Goal: Information Seeking & Learning: Learn about a topic

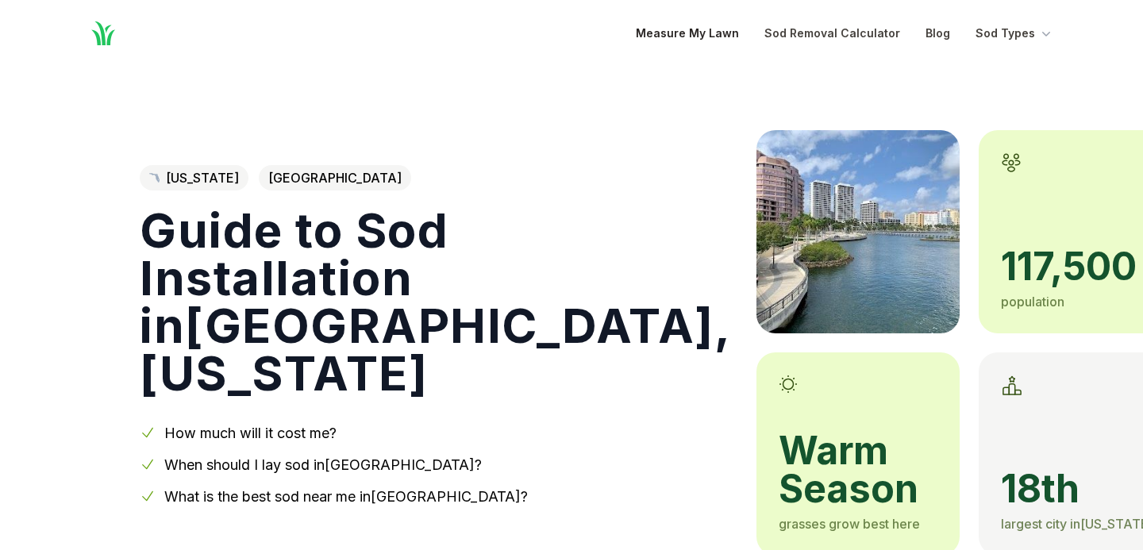
click at [731, 30] on link "Measure My Lawn" at bounding box center [687, 33] width 103 height 19
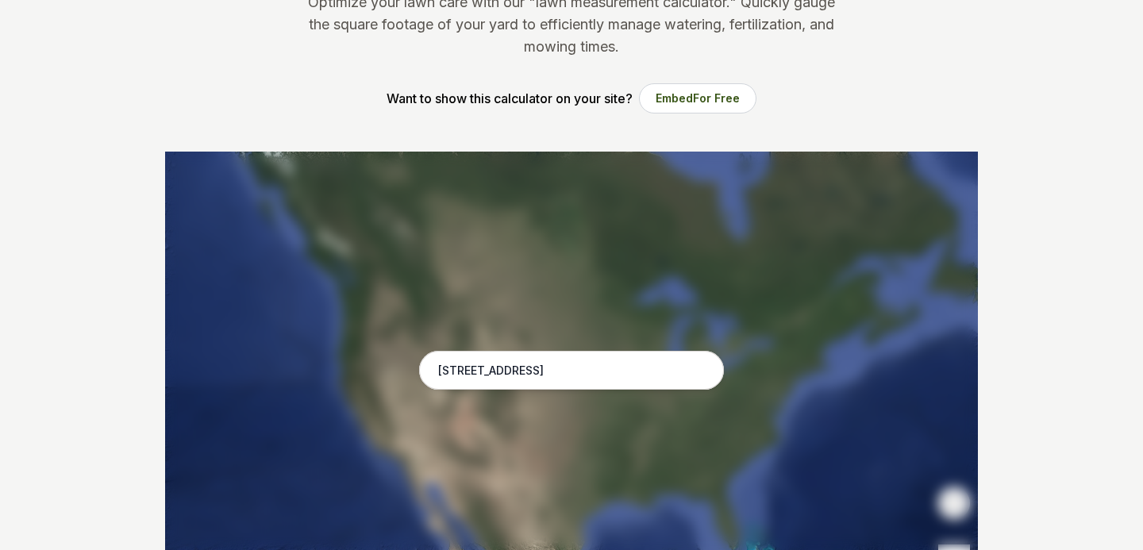
scroll to position [208, 0]
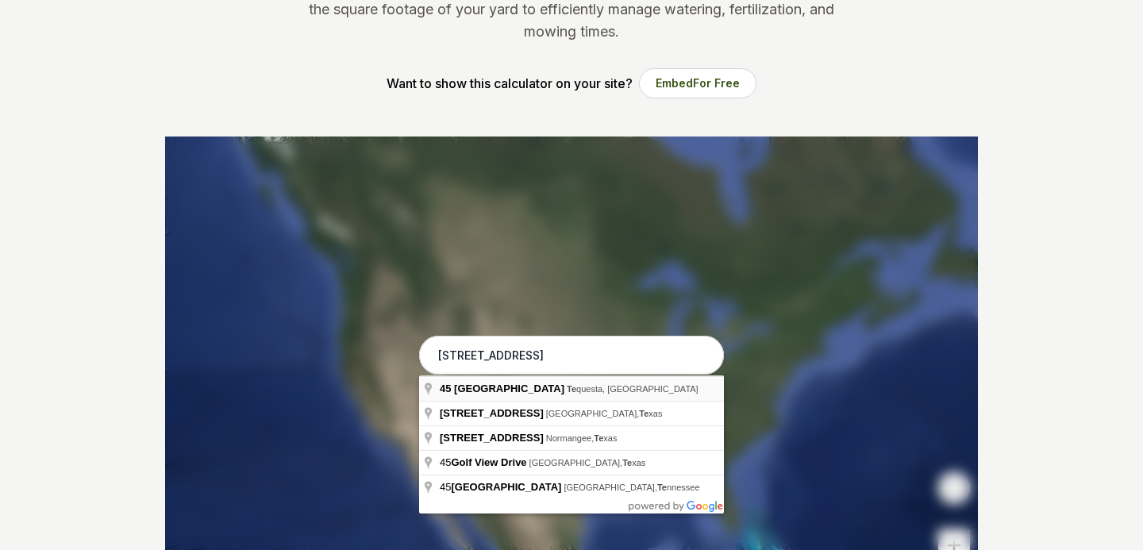
type input "[STREET_ADDRESS]"
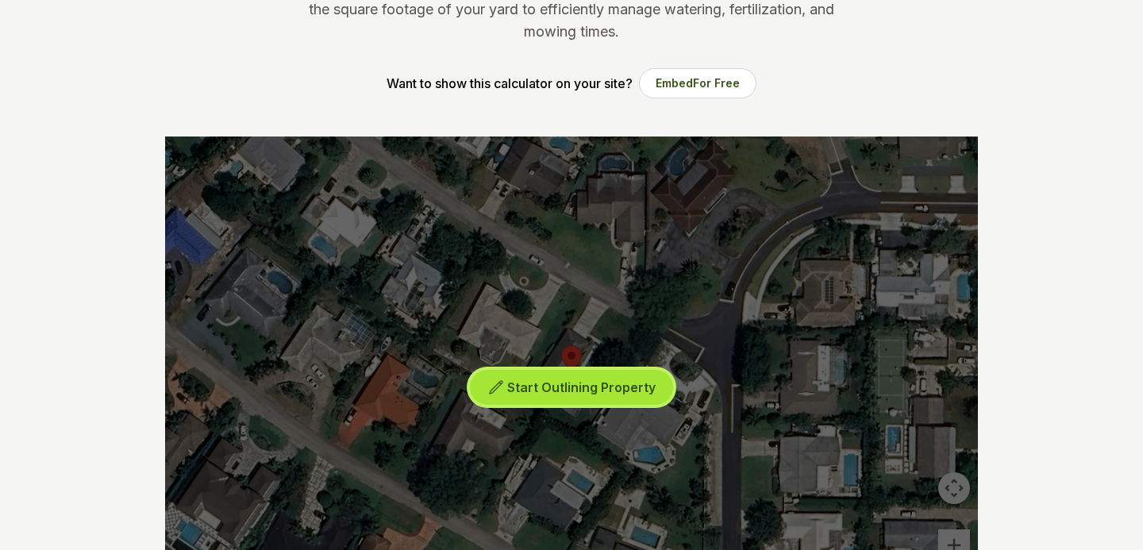
click at [574, 385] on span "Start Outlining Property" at bounding box center [581, 387] width 148 height 16
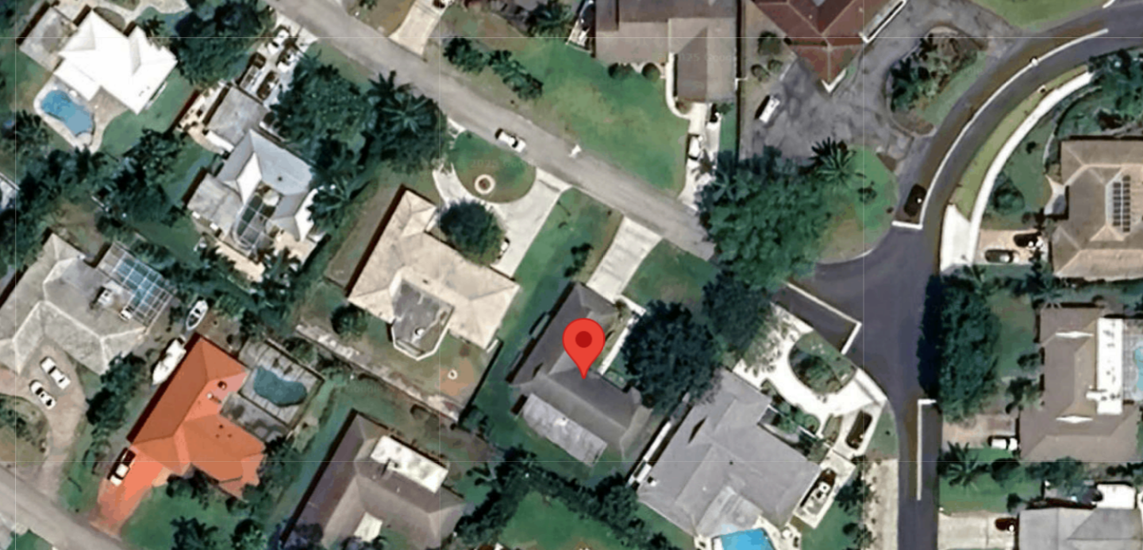
click at [588, 360] on div at bounding box center [571, 375] width 813 height 476
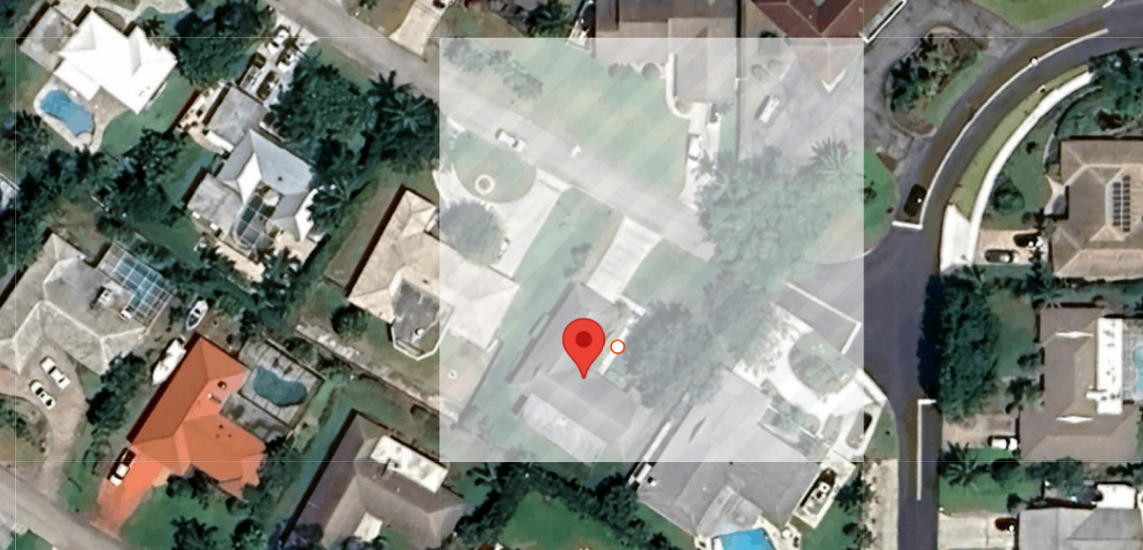
click at [613, 375] on div at bounding box center [571, 375] width 813 height 476
click at [602, 396] on div at bounding box center [571, 375] width 813 height 476
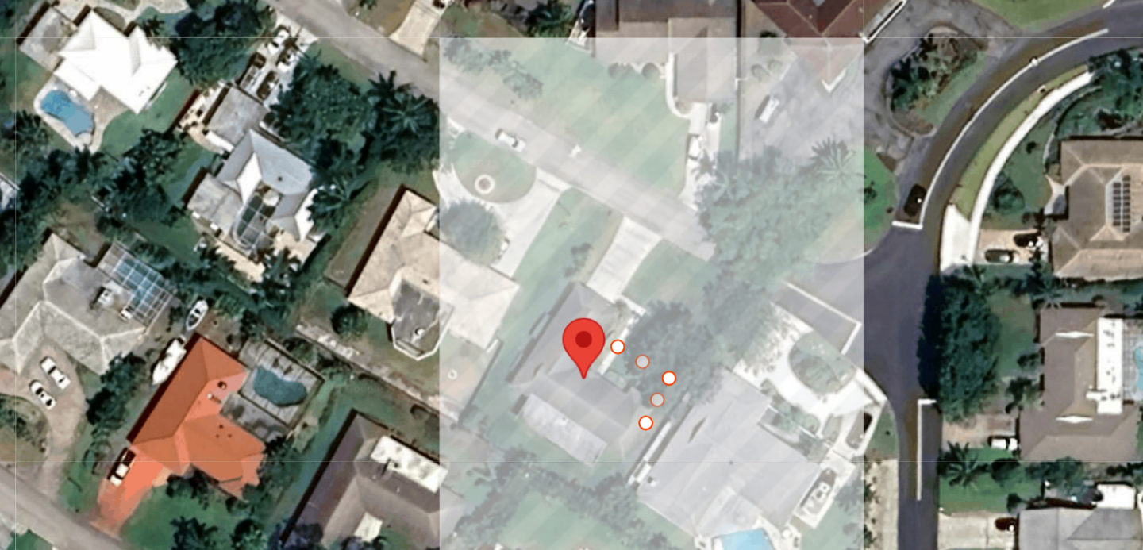
click at [590, 413] on div at bounding box center [571, 375] width 813 height 476
click at [582, 409] on div at bounding box center [571, 375] width 813 height 476
click at [575, 417] on div at bounding box center [571, 375] width 813 height 476
click at [560, 409] on div at bounding box center [571, 375] width 813 height 476
click at [554, 417] on div at bounding box center [571, 375] width 813 height 476
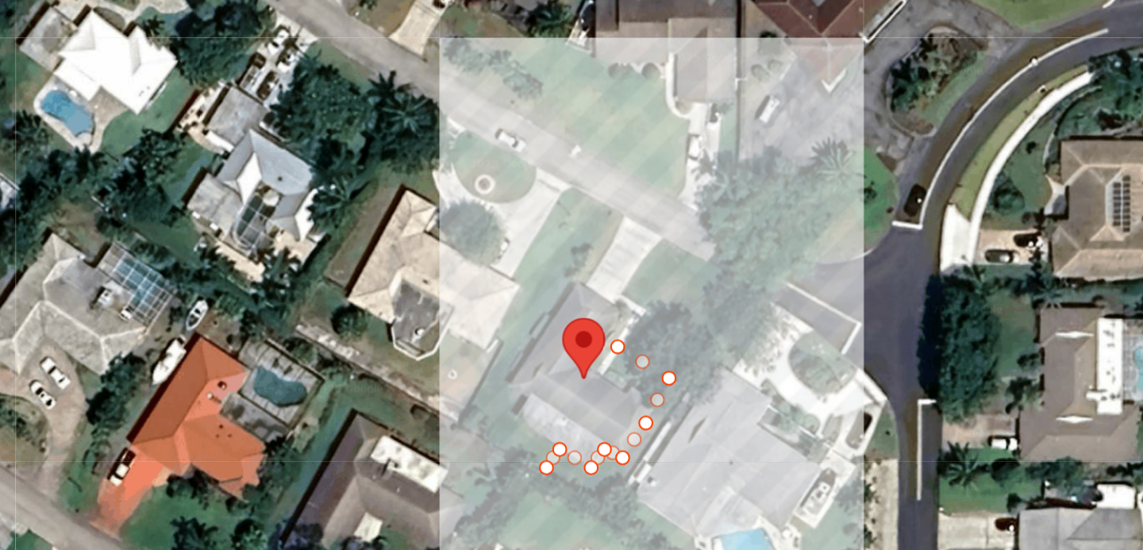
click at [583, 435] on div at bounding box center [571, 375] width 813 height 476
click at [653, 333] on div at bounding box center [571, 375] width 813 height 476
click at [608, 307] on div at bounding box center [571, 375] width 813 height 476
click at [590, 333] on div at bounding box center [571, 375] width 813 height 476
click at [601, 340] on div at bounding box center [571, 375] width 813 height 476
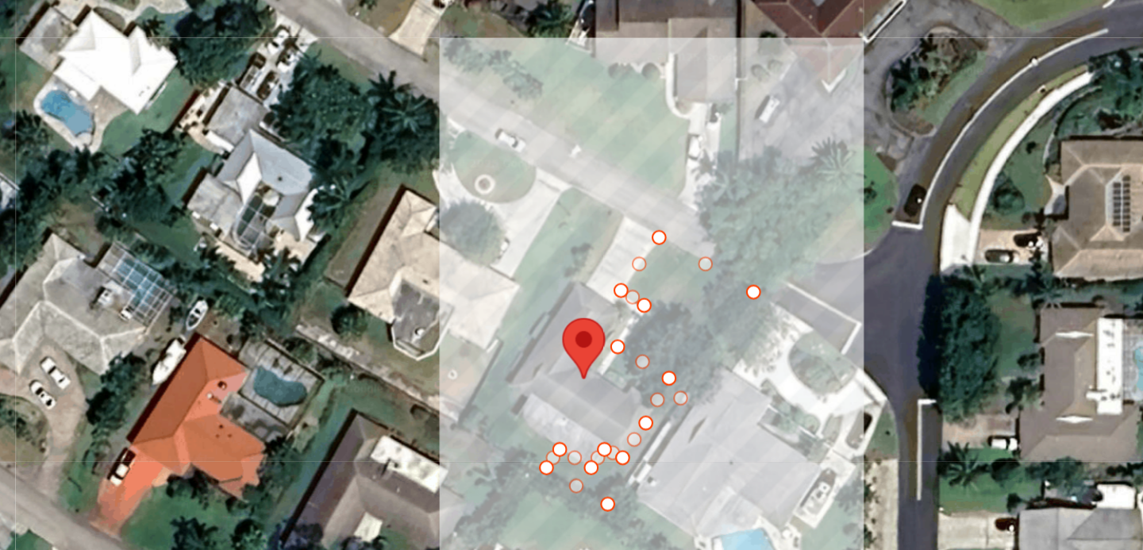
click at [590, 357] on div at bounding box center [571, 375] width 813 height 476
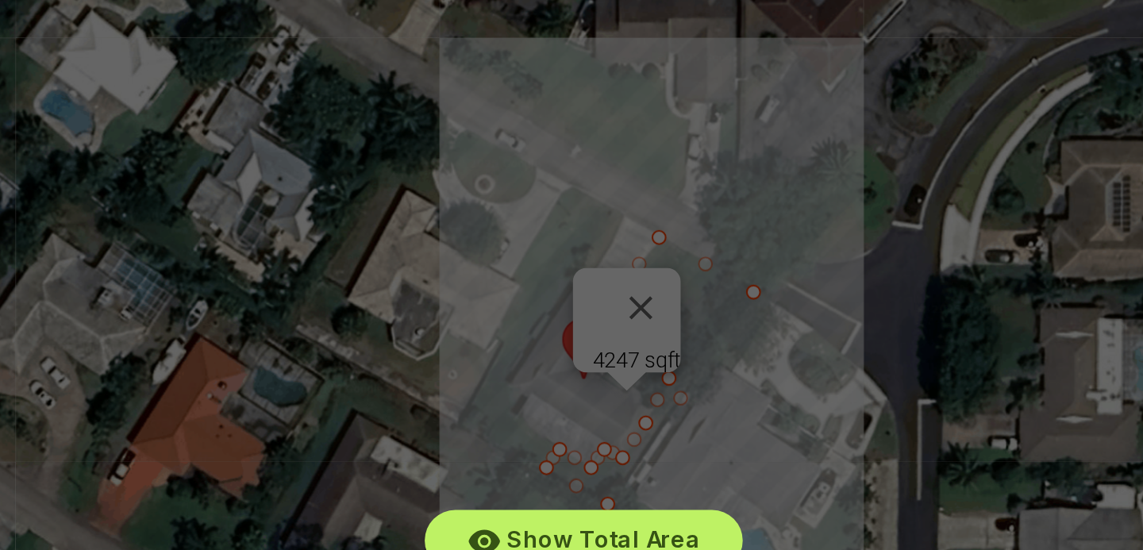
click at [606, 329] on div "Show Total Area Add Another Area Undo last outline" at bounding box center [571, 375] width 813 height 476
click at [608, 331] on div "Show Total Area Add Another Area Undo last outline" at bounding box center [571, 375] width 813 height 476
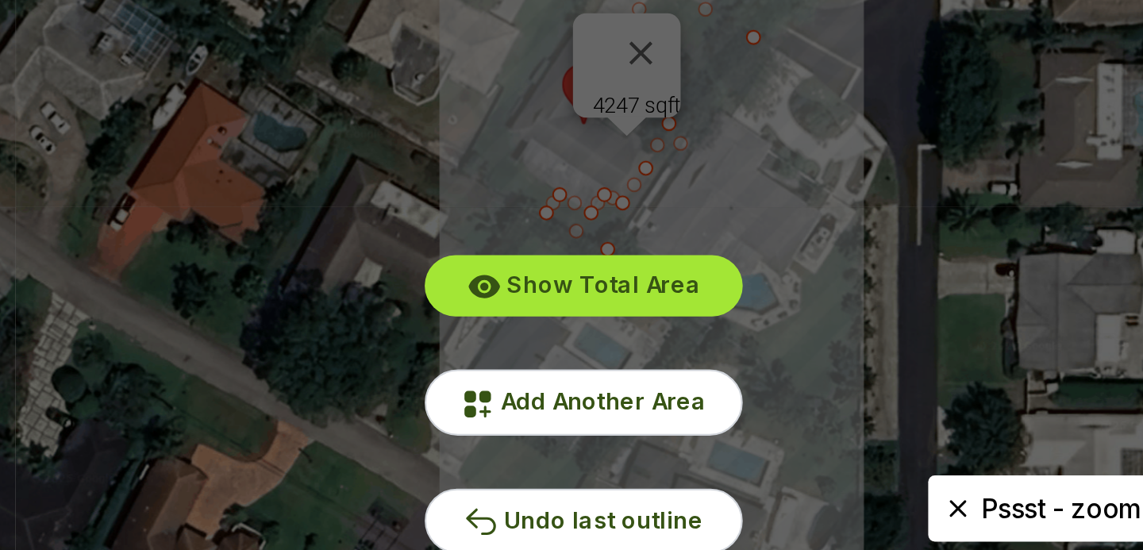
scroll to position [237, 0]
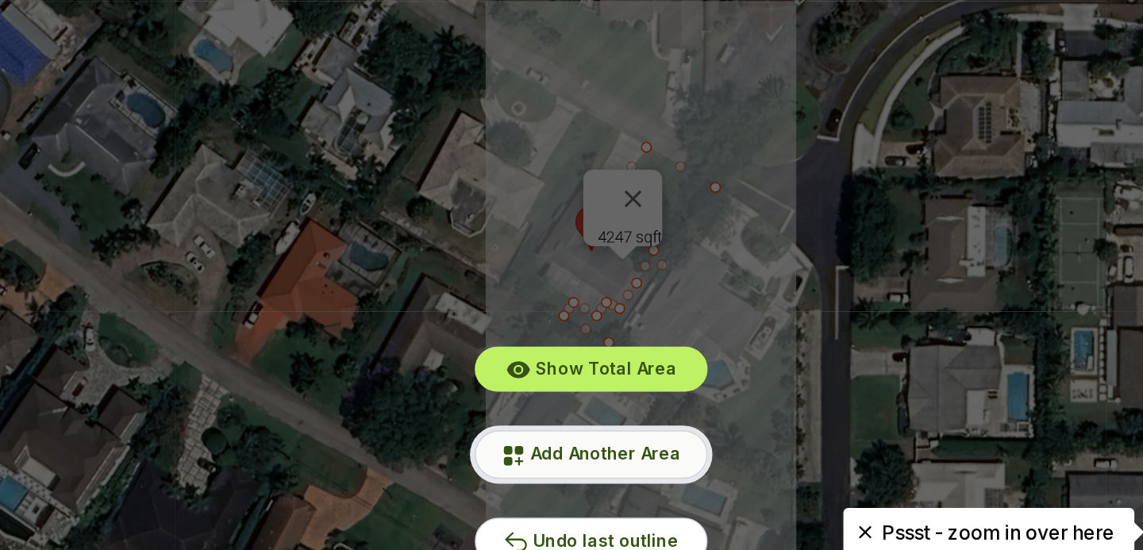
click at [568, 480] on span "Add Another Area" at bounding box center [581, 477] width 98 height 13
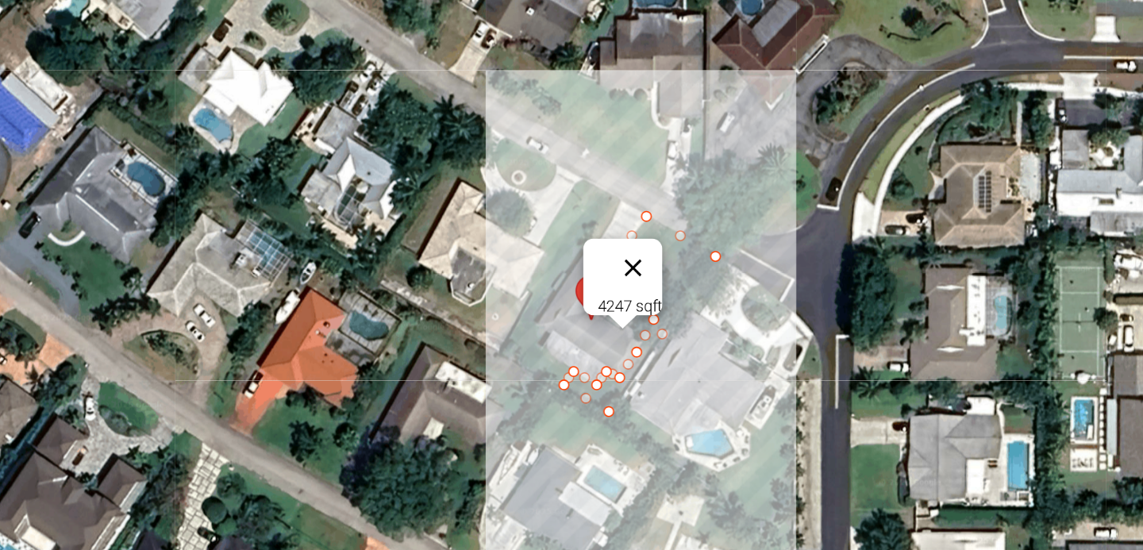
click at [606, 303] on button "Close" at bounding box center [599, 312] width 38 height 38
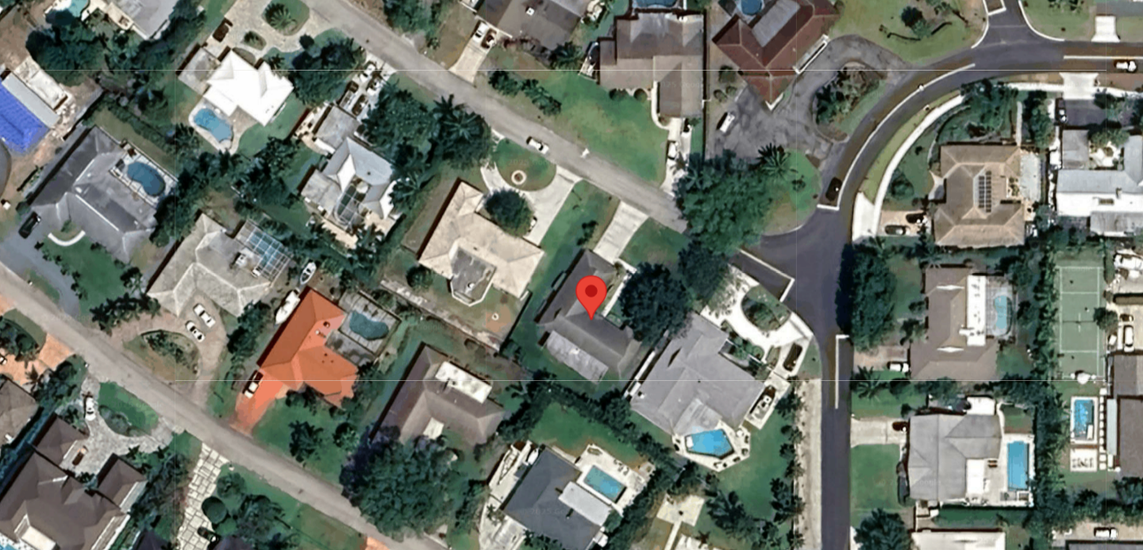
click at [563, 304] on div at bounding box center [571, 346] width 813 height 476
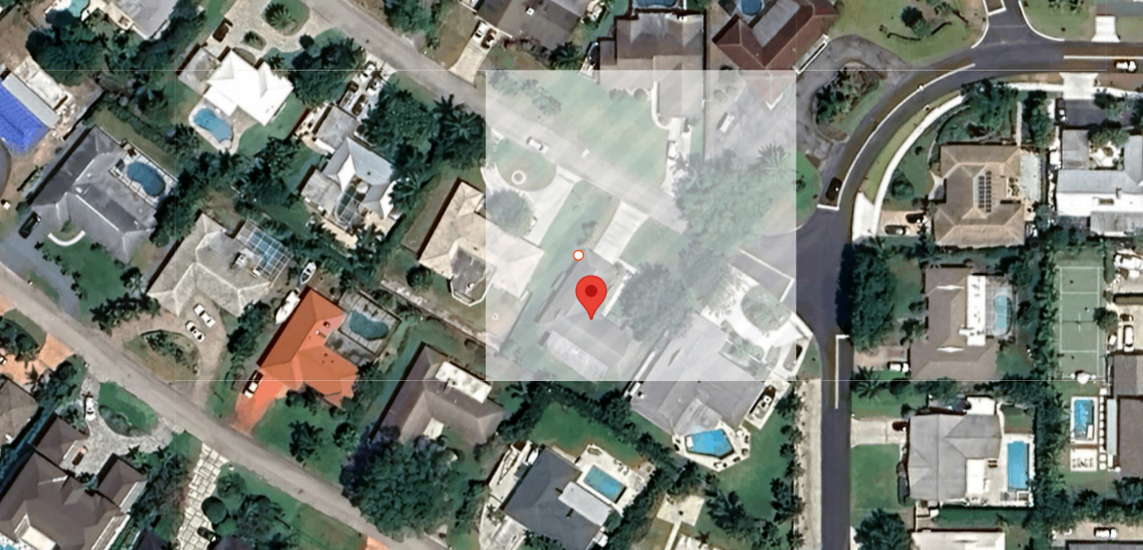
click at [550, 298] on div at bounding box center [571, 346] width 813 height 476
click at [574, 260] on div at bounding box center [571, 346] width 813 height 476
click at [590, 269] on div at bounding box center [571, 346] width 813 height 476
click at [572, 302] on div at bounding box center [571, 346] width 813 height 476
click at [563, 302] on div at bounding box center [571, 346] width 813 height 476
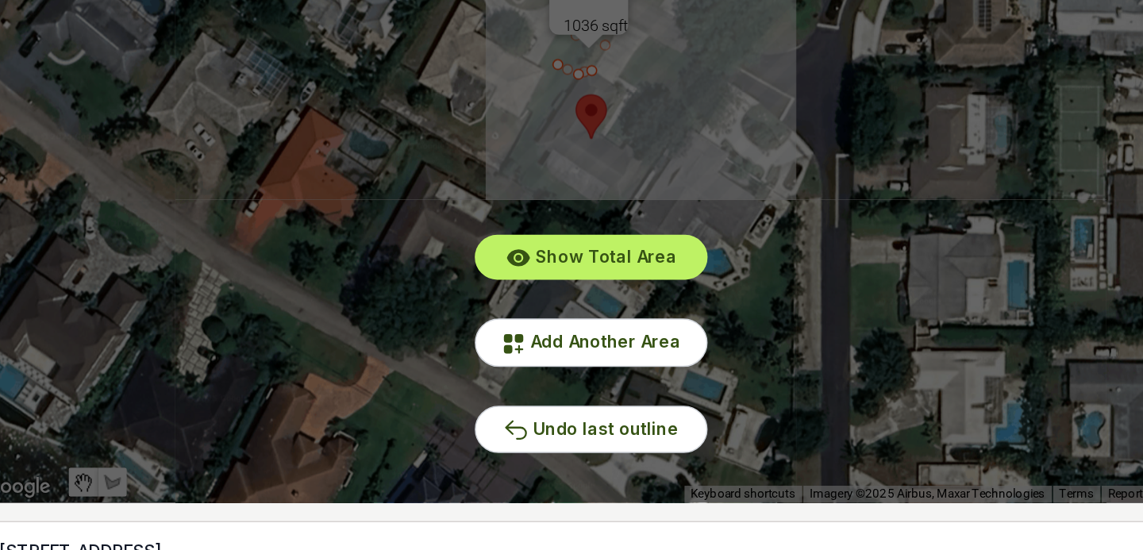
scroll to position [302, 0]
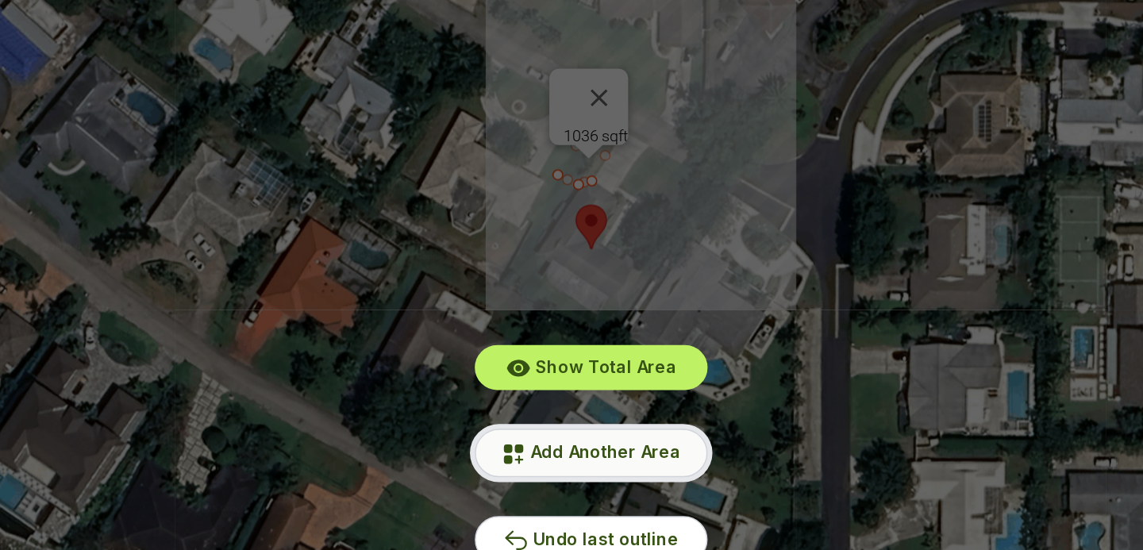
click at [560, 405] on button "Add Another Area" at bounding box center [571, 413] width 152 height 31
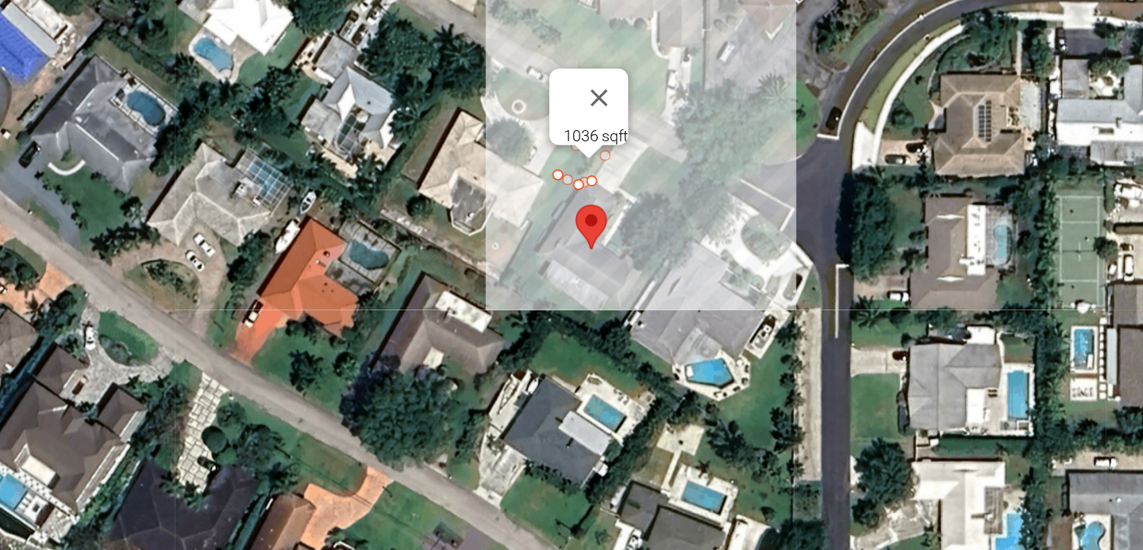
click at [609, 214] on div at bounding box center [571, 281] width 813 height 476
click at [590, 240] on div at bounding box center [571, 281] width 813 height 476
click at [602, 248] on div at bounding box center [571, 281] width 813 height 476
click at [593, 260] on div at bounding box center [571, 281] width 813 height 476
click at [613, 271] on div at bounding box center [571, 281] width 813 height 476
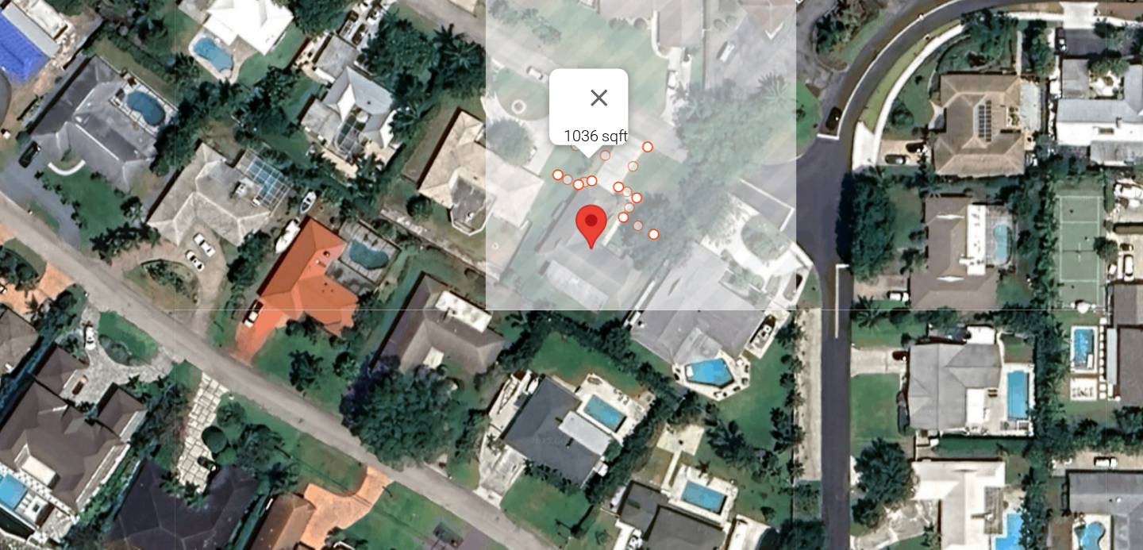
click at [618, 273] on div at bounding box center [571, 281] width 813 height 476
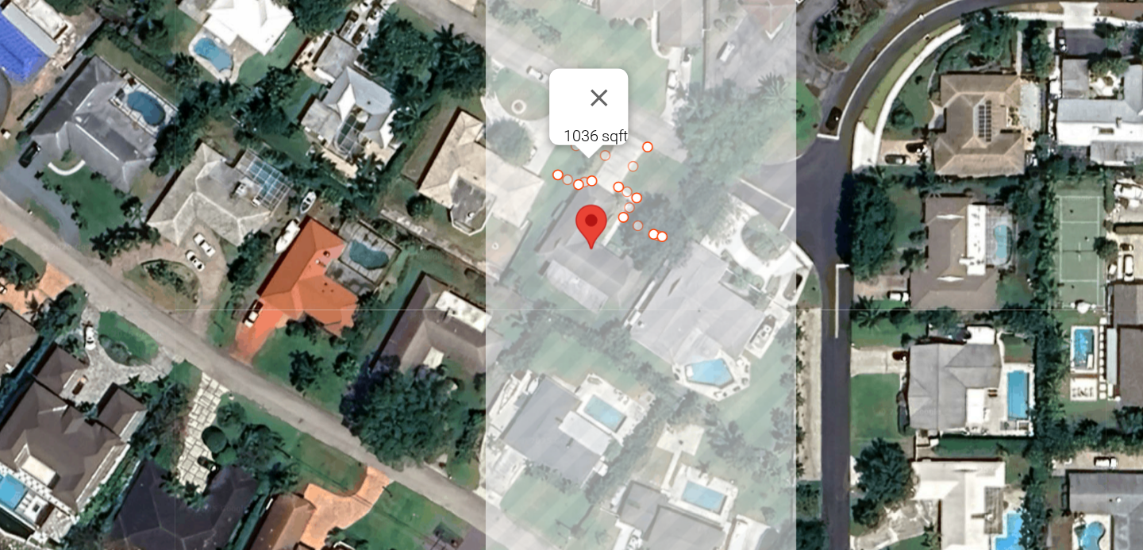
click at [593, 317] on div at bounding box center [571, 281] width 813 height 476
click at [583, 312] on div at bounding box center [571, 281] width 813 height 476
click at [577, 323] on div at bounding box center [571, 281] width 813 height 476
click at [560, 315] on div at bounding box center [571, 281] width 813 height 476
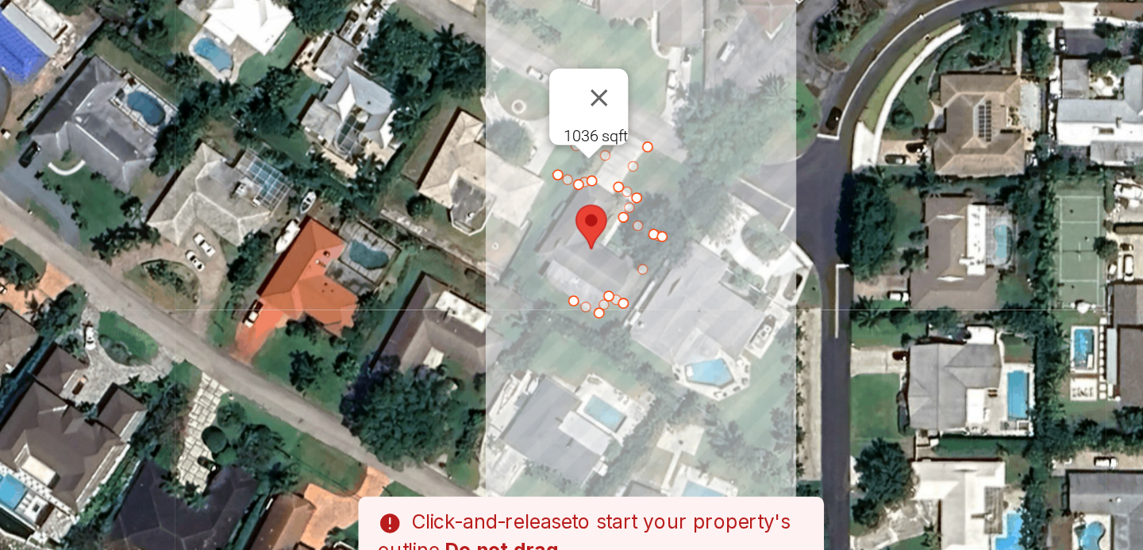
click at [554, 325] on div at bounding box center [571, 281] width 813 height 476
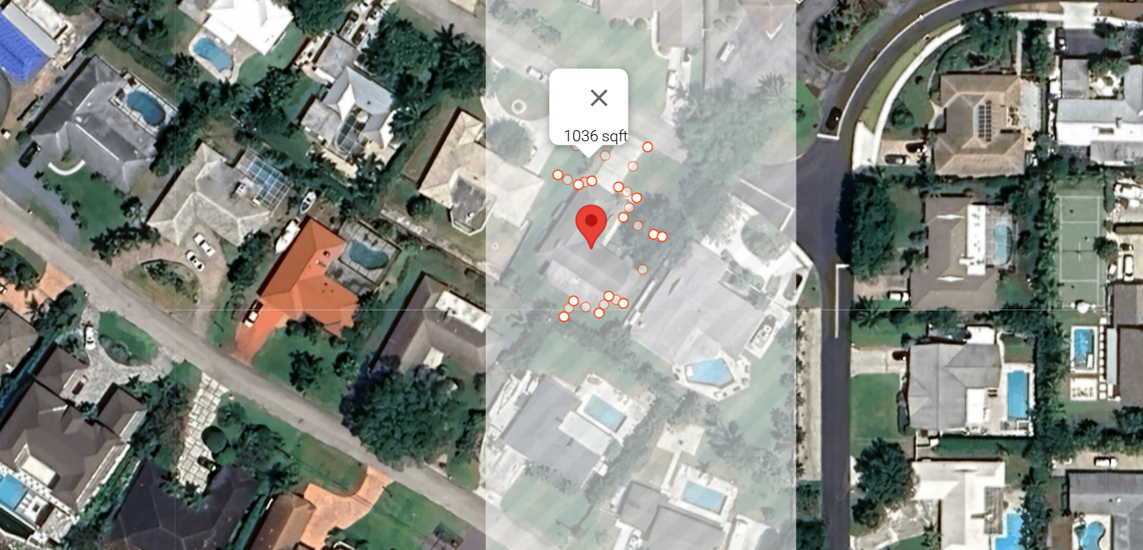
click at [583, 344] on div at bounding box center [571, 281] width 813 height 476
click at [649, 237] on div at bounding box center [571, 281] width 813 height 476
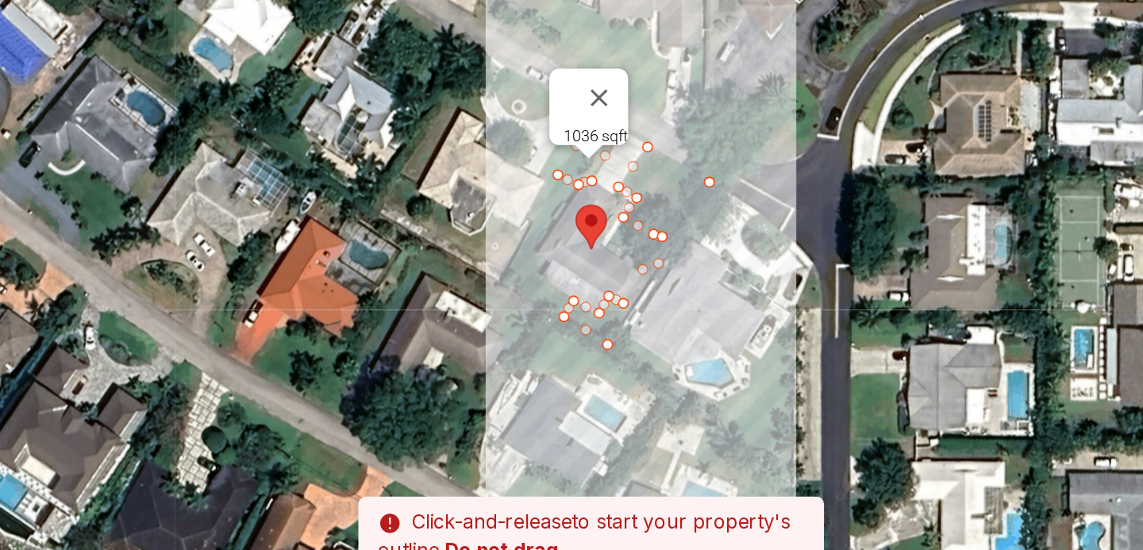
click at [610, 214] on div at bounding box center [571, 281] width 813 height 476
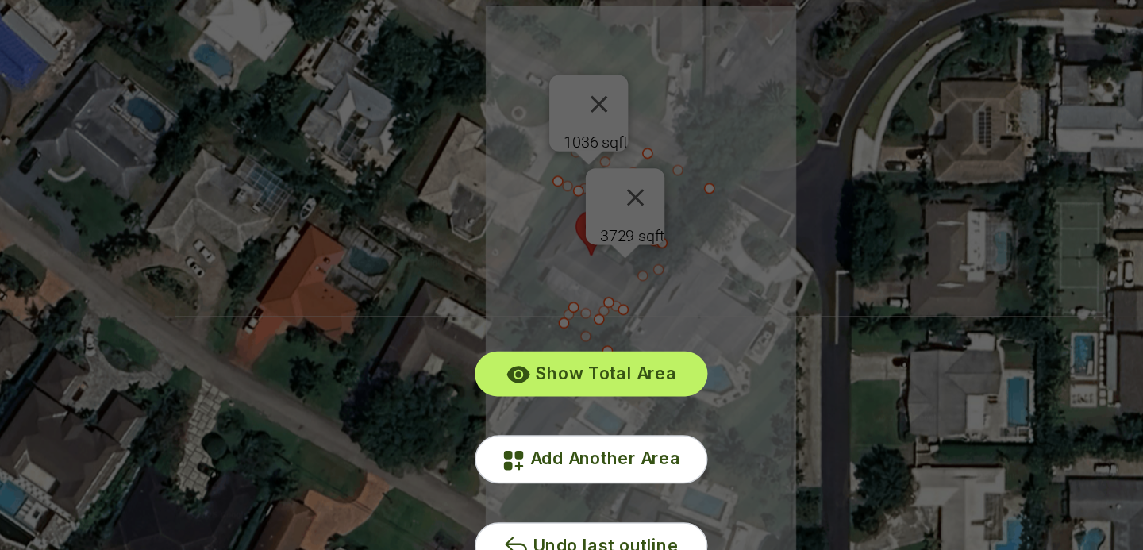
scroll to position [0, 0]
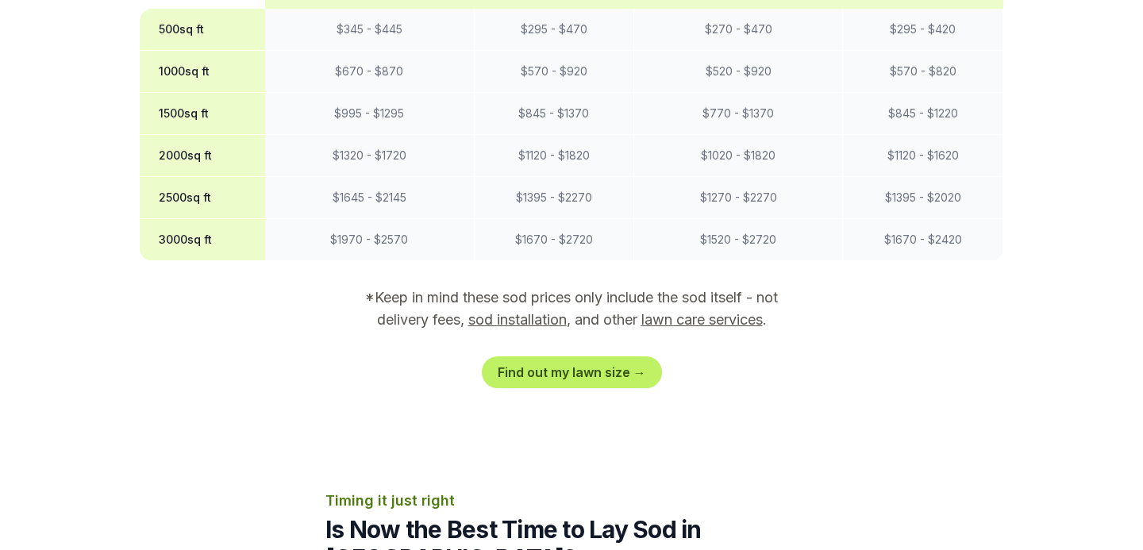
scroll to position [1429, 0]
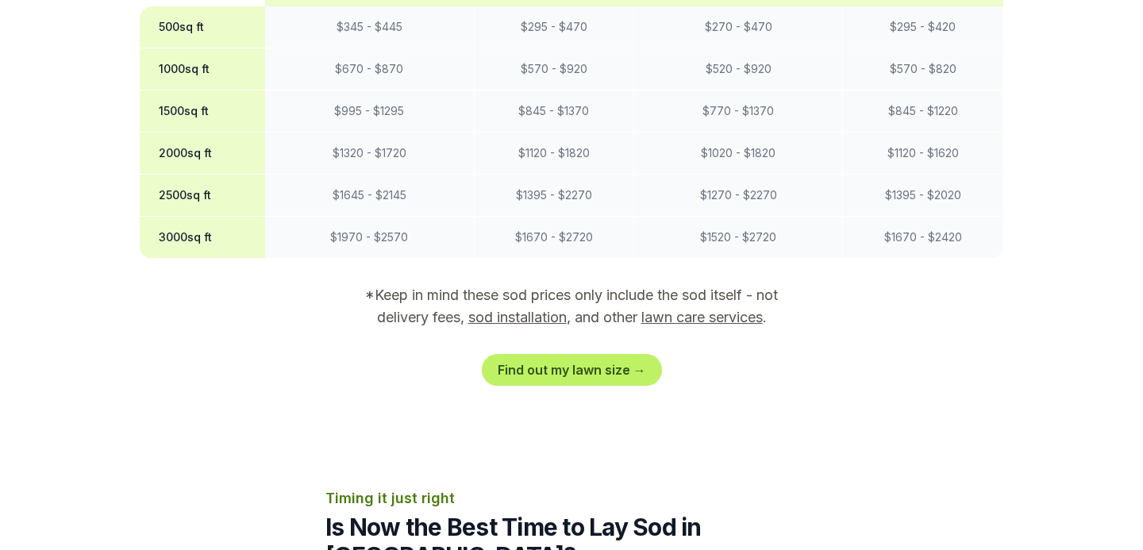
click at [540, 313] on link "sod installation" at bounding box center [517, 317] width 98 height 17
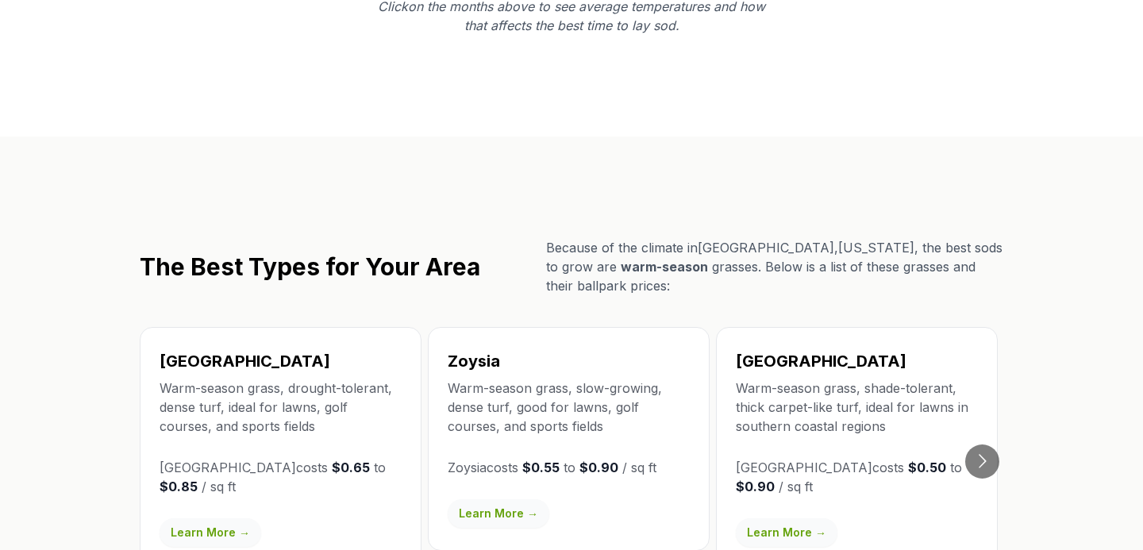
scroll to position [2423, 0]
